Goal: Transaction & Acquisition: Purchase product/service

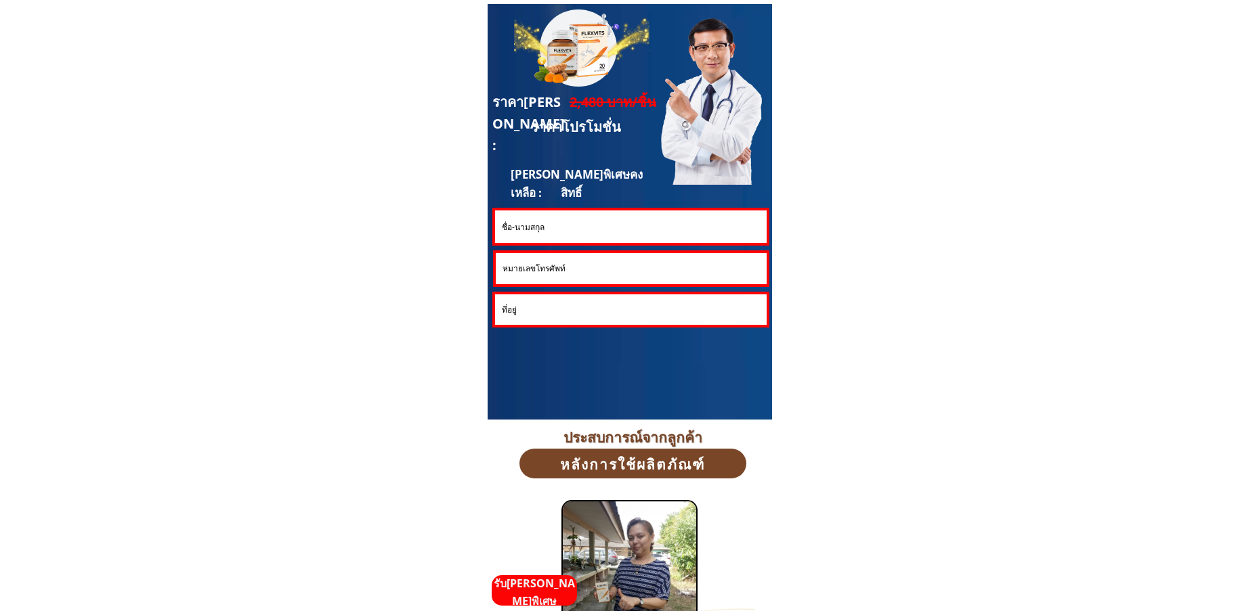
scroll to position [3656, 0]
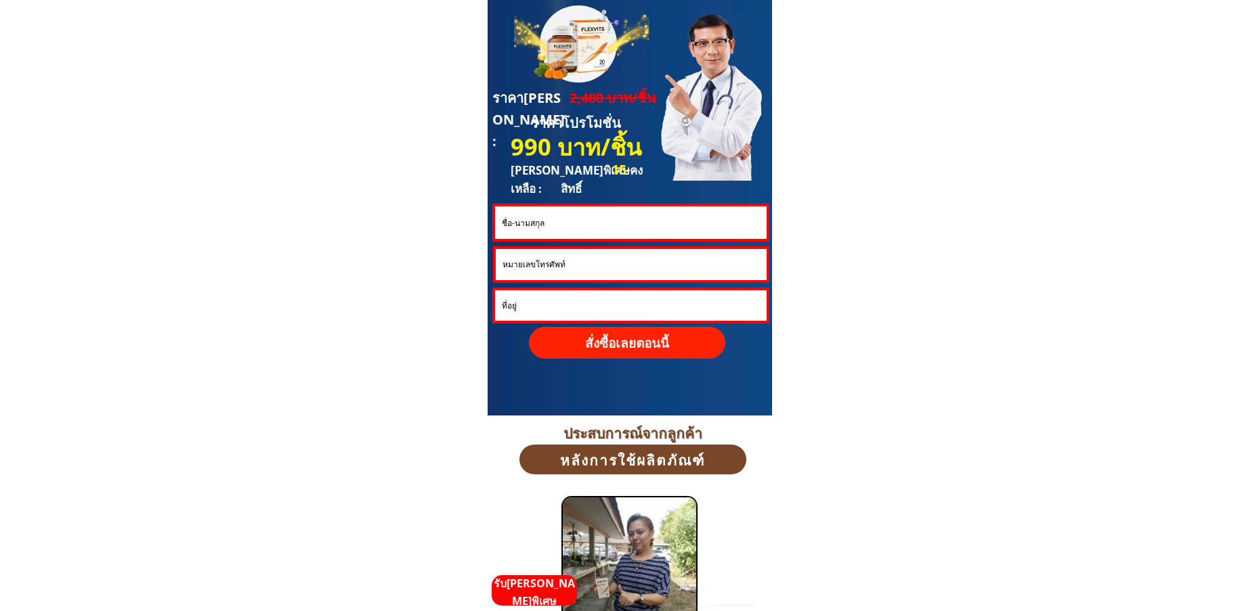
click at [588, 265] on input "tel" at bounding box center [631, 264] width 264 height 31
paste input "0862614236"
type input "0862614236"
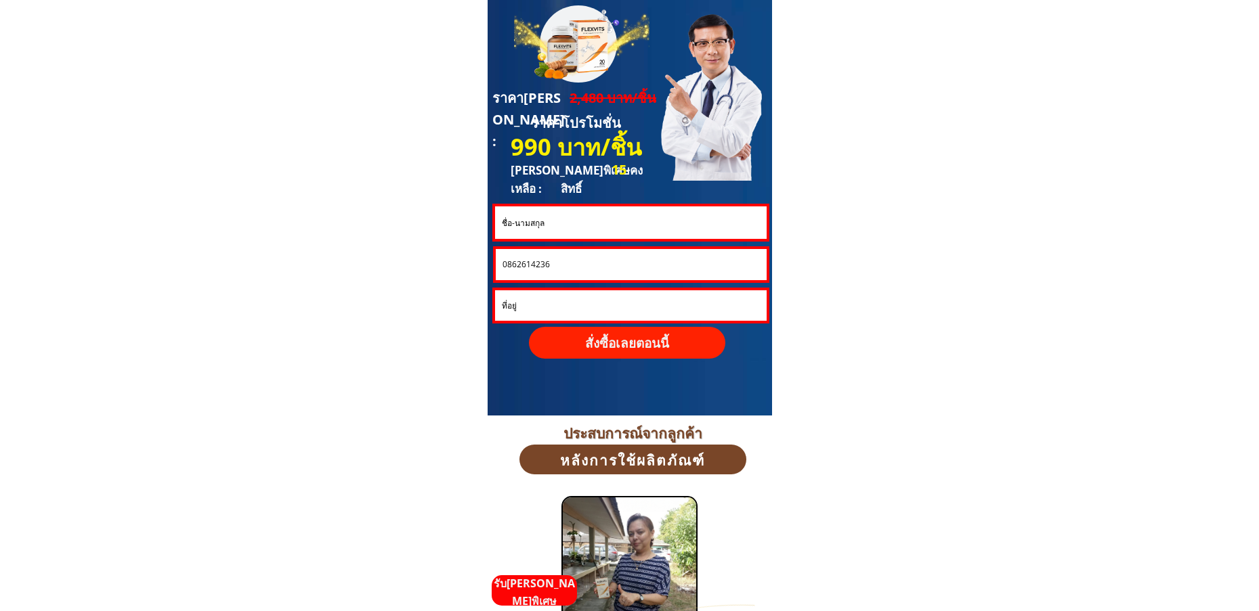
click at [582, 228] on input "text" at bounding box center [630, 222] width 264 height 32
paste input "[PERSON_NAME] สารีอาจ"
type input "[PERSON_NAME] สารีอาจ"
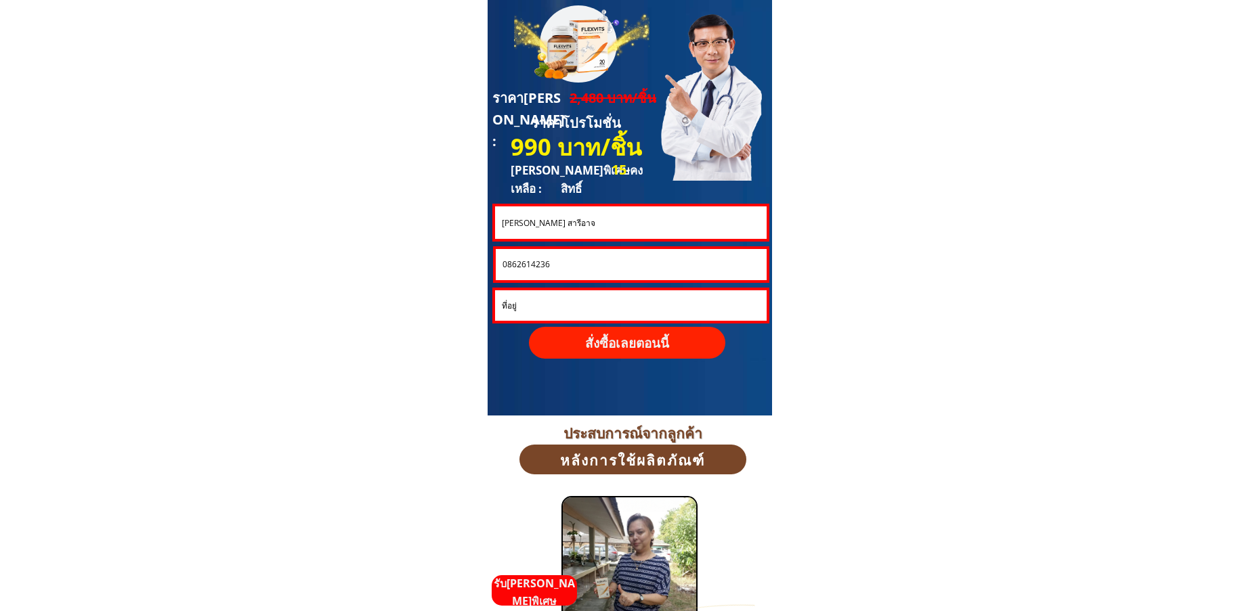
click at [584, 342] on p "สั่งซื้อเลยตอนนี้" at bounding box center [627, 342] width 206 height 33
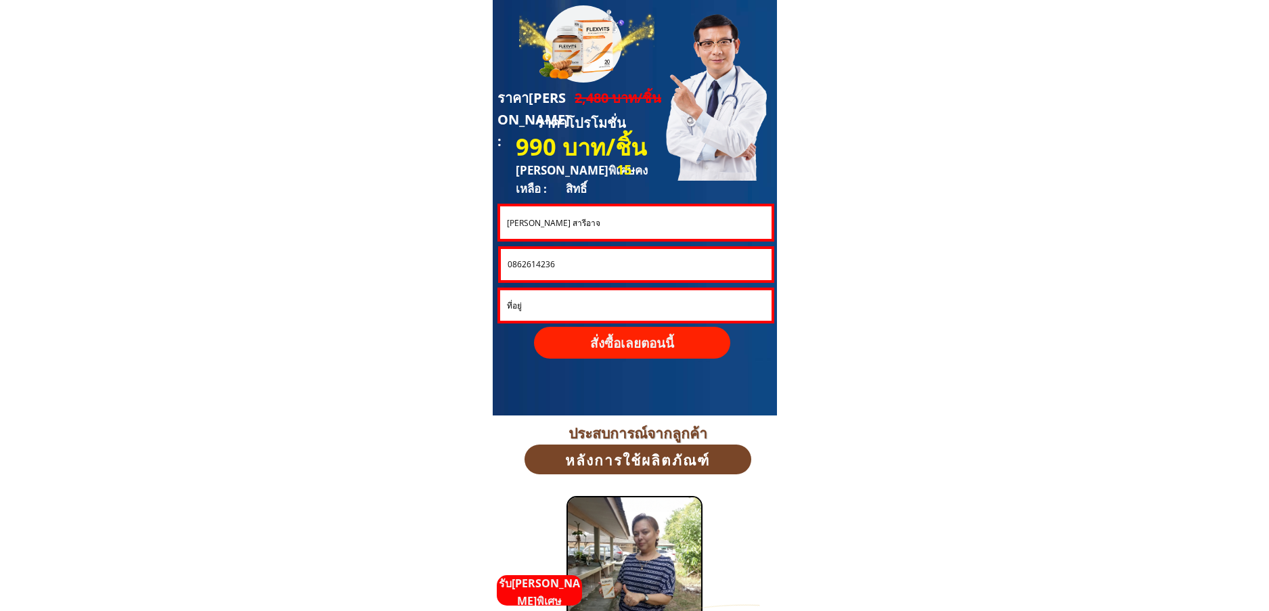
scroll to position [0, 0]
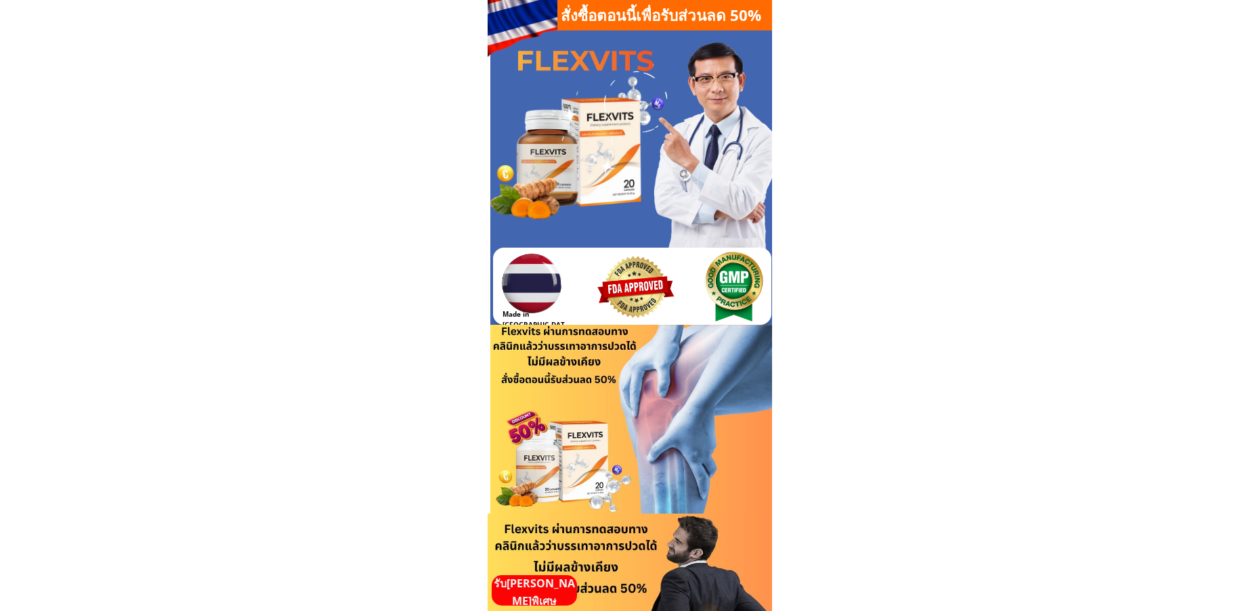
click at [549, 595] on p "รับ[PERSON_NAME]พิเศษ" at bounding box center [533, 592] width 85 height 35
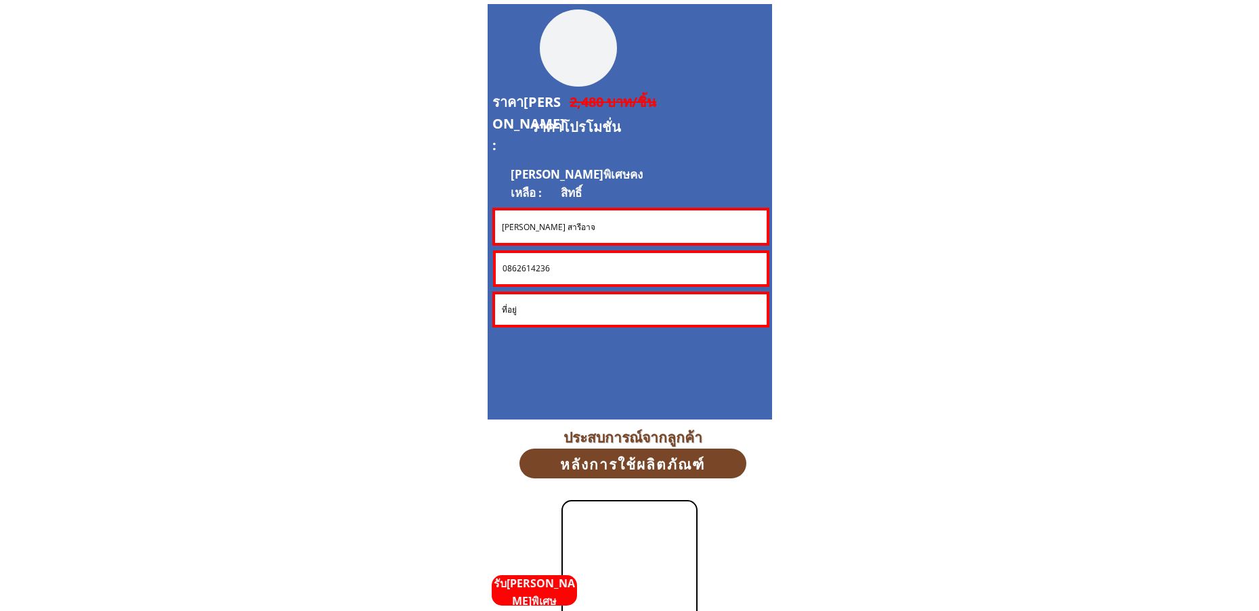
scroll to position [3656, 0]
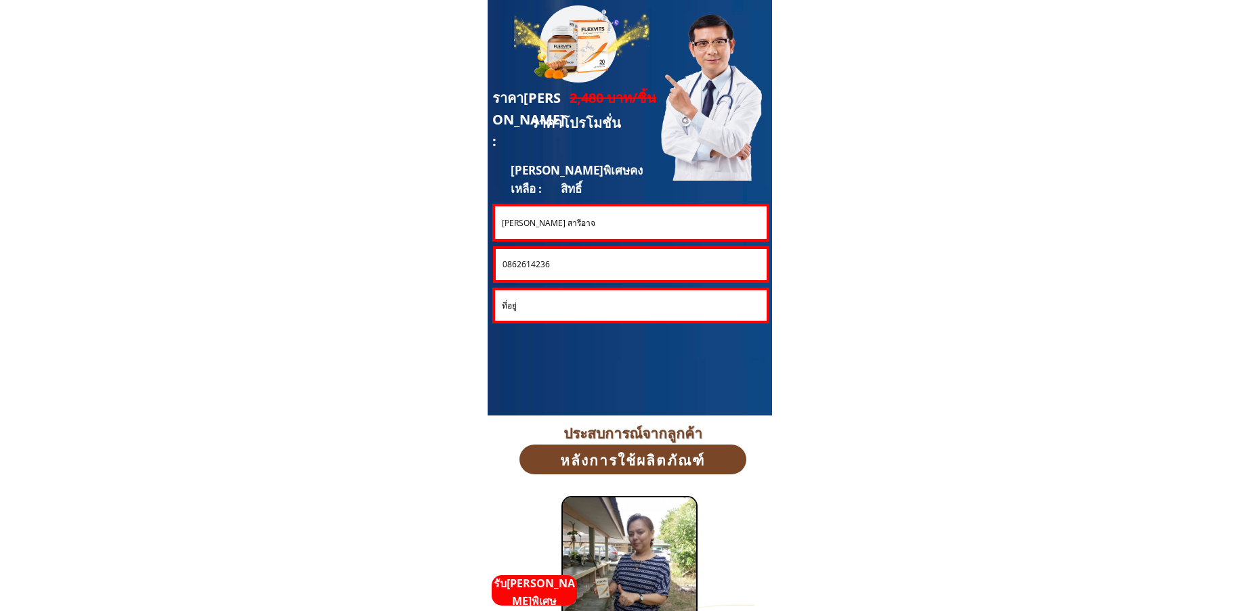
click at [611, 263] on input "0862614236" at bounding box center [631, 264] width 264 height 31
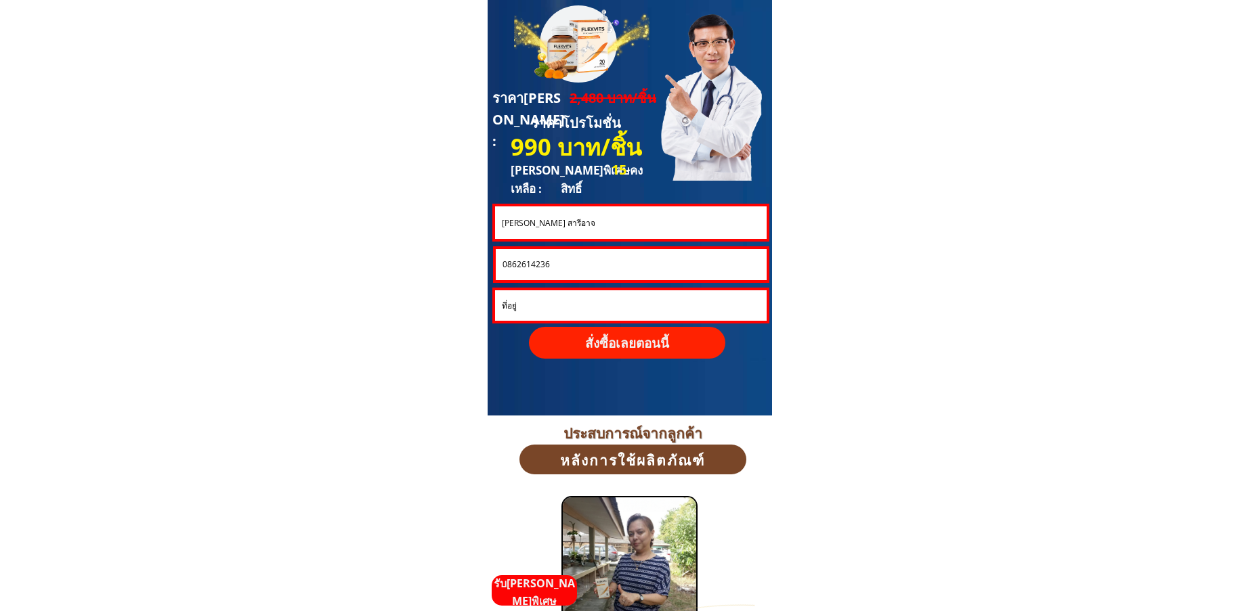
click at [611, 263] on input "0862614236" at bounding box center [631, 264] width 264 height 31
paste input "95064592"
click at [611, 263] on input "0862614236" at bounding box center [631, 264] width 264 height 31
type input "0895064592"
click at [593, 220] on input "[PERSON_NAME] สารีอาจ" at bounding box center [630, 222] width 264 height 32
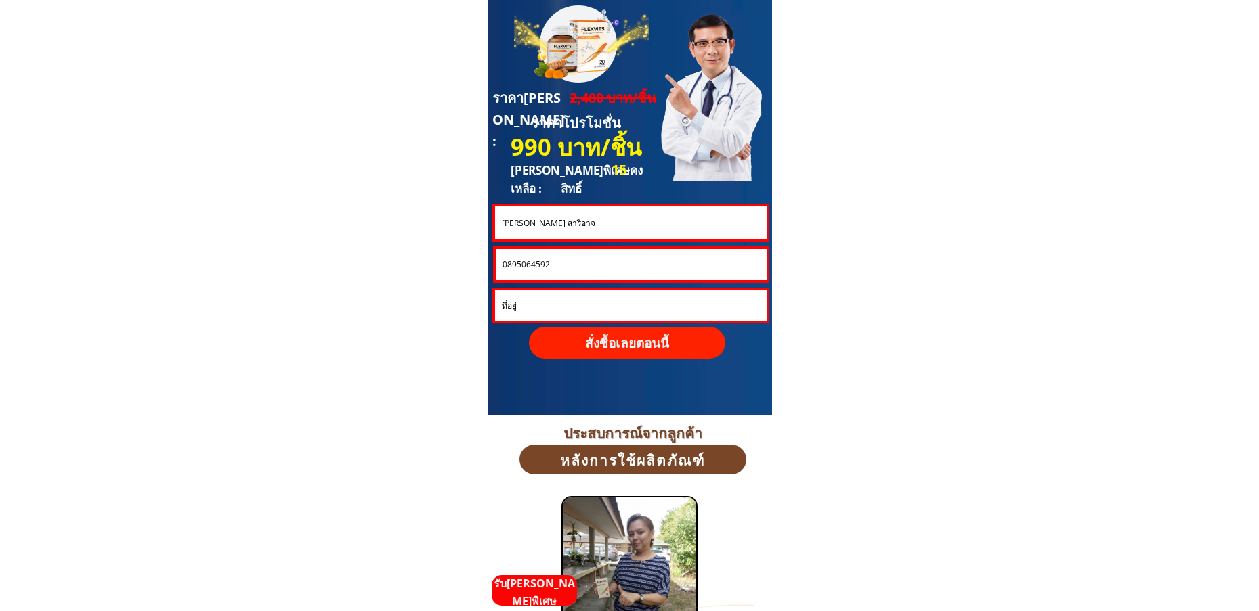
click at [593, 220] on input "[PERSON_NAME] สารีอาจ" at bounding box center [630, 222] width 264 height 32
paste input "ระภัสสร์ นิลวรกุล"
type input "ประภัสสร์ นิลวรกุล"
click at [582, 343] on p "สั่งซื้อเลยตอนนี้" at bounding box center [628, 343] width 202 height 32
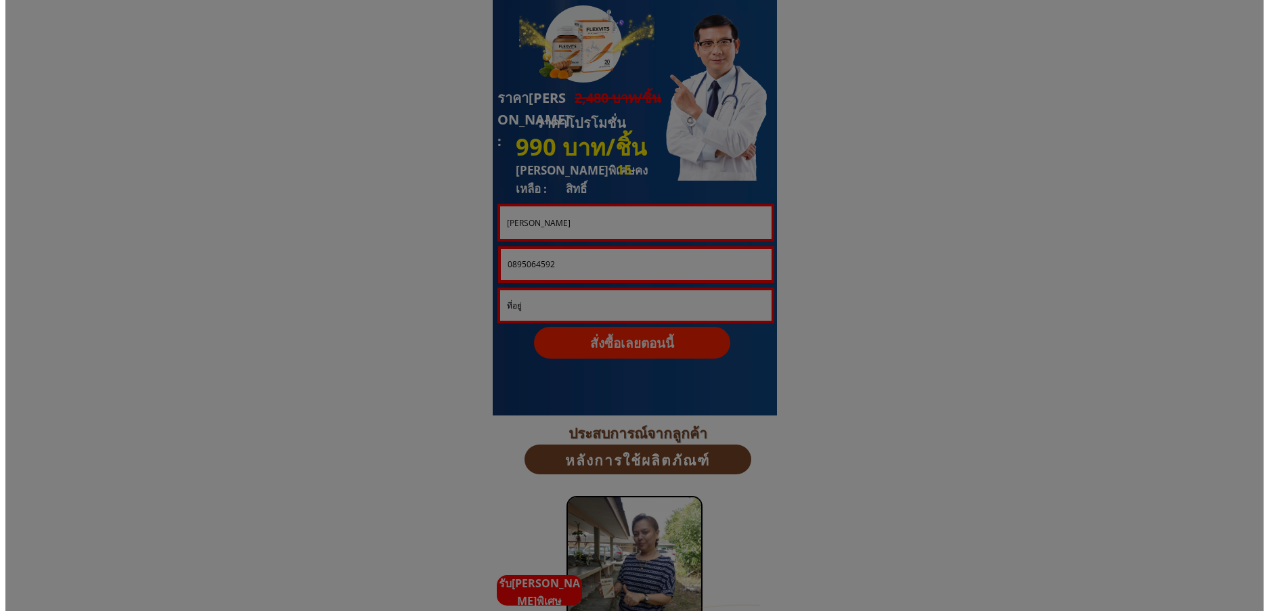
scroll to position [0, 0]
